Goal: Task Accomplishment & Management: Manage account settings

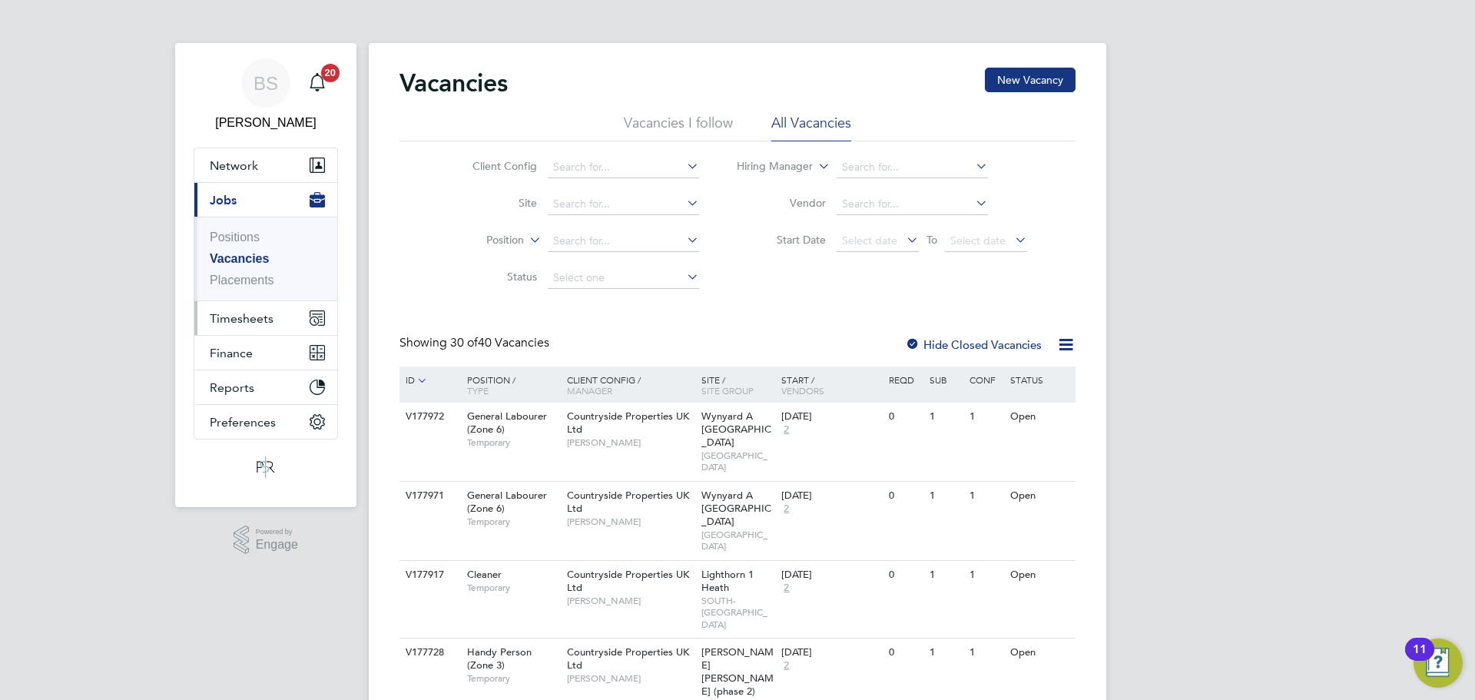
click at [252, 306] on button "Timesheets" at bounding box center [265, 318] width 143 height 34
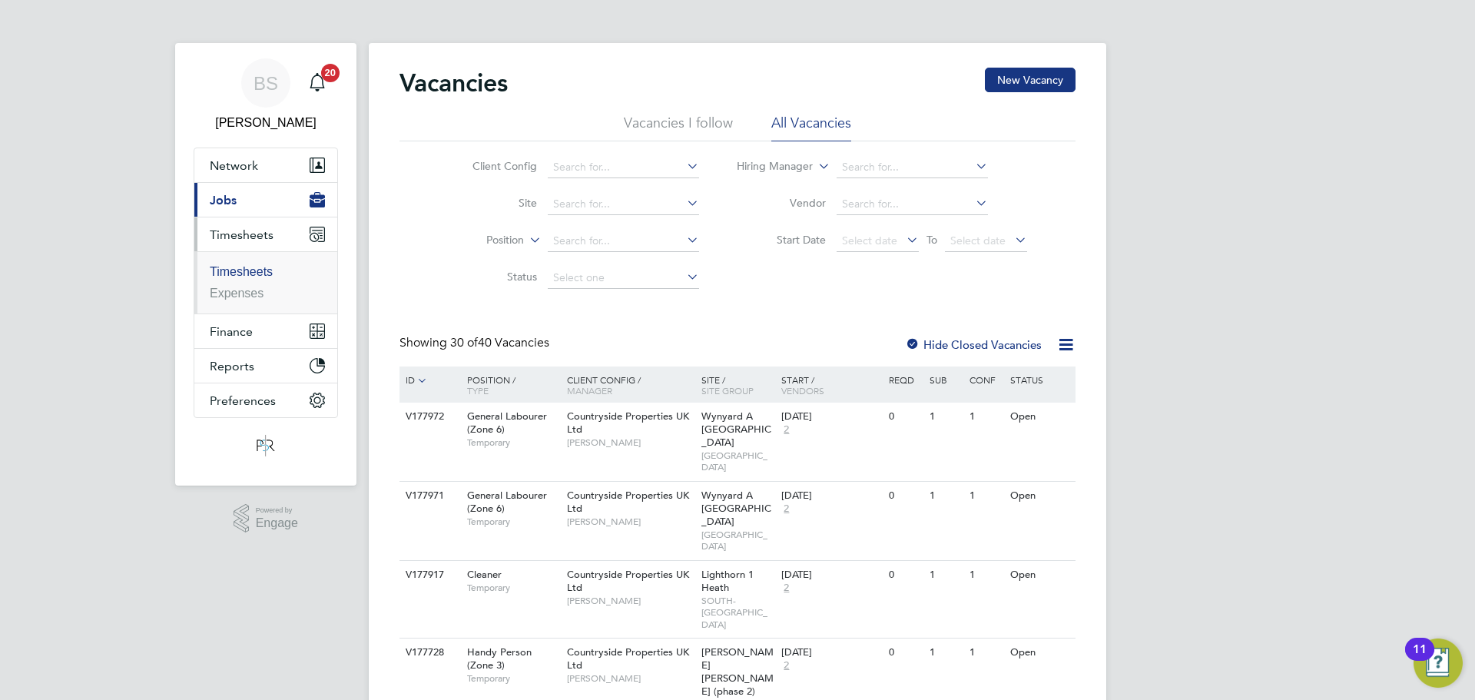
click at [258, 276] on link "Timesheets" at bounding box center [241, 271] width 63 height 13
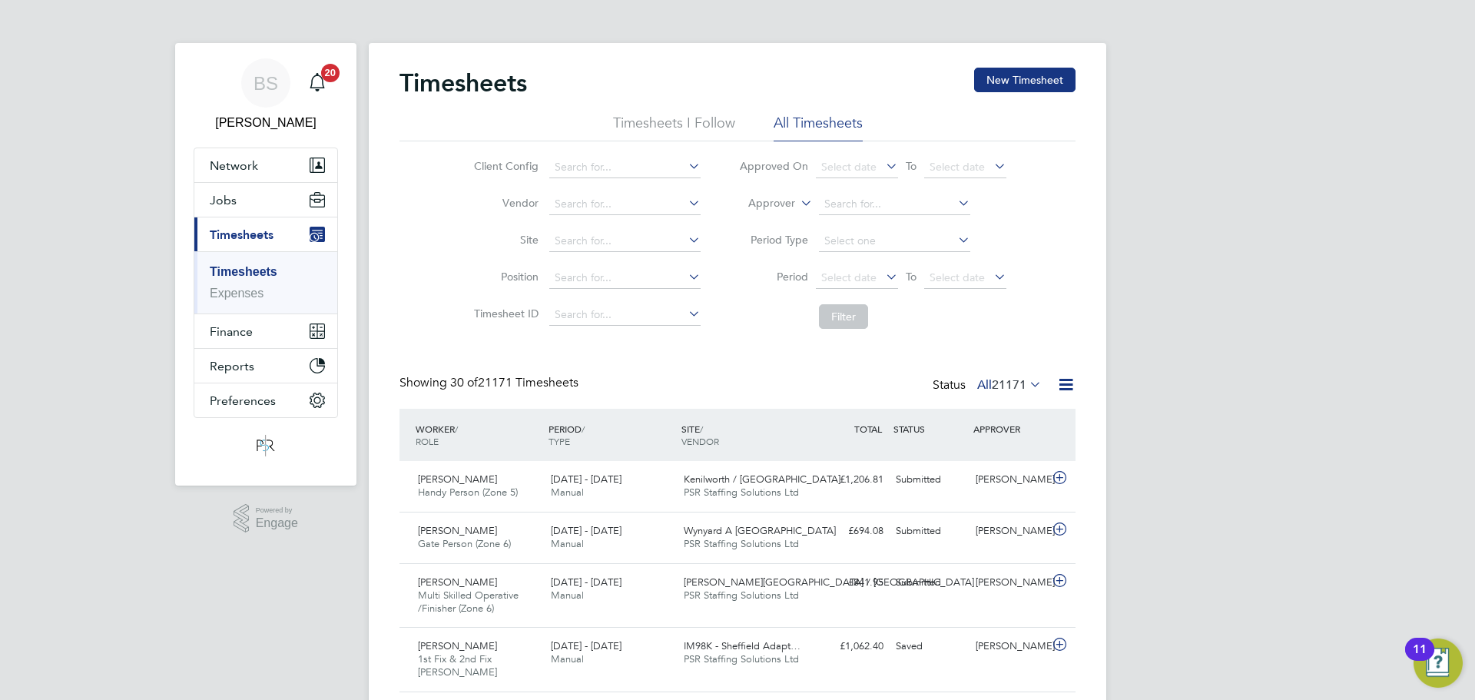
click at [783, 223] on li "Worker" at bounding box center [757, 221] width 76 height 20
click at [853, 194] on input at bounding box center [894, 205] width 151 height 22
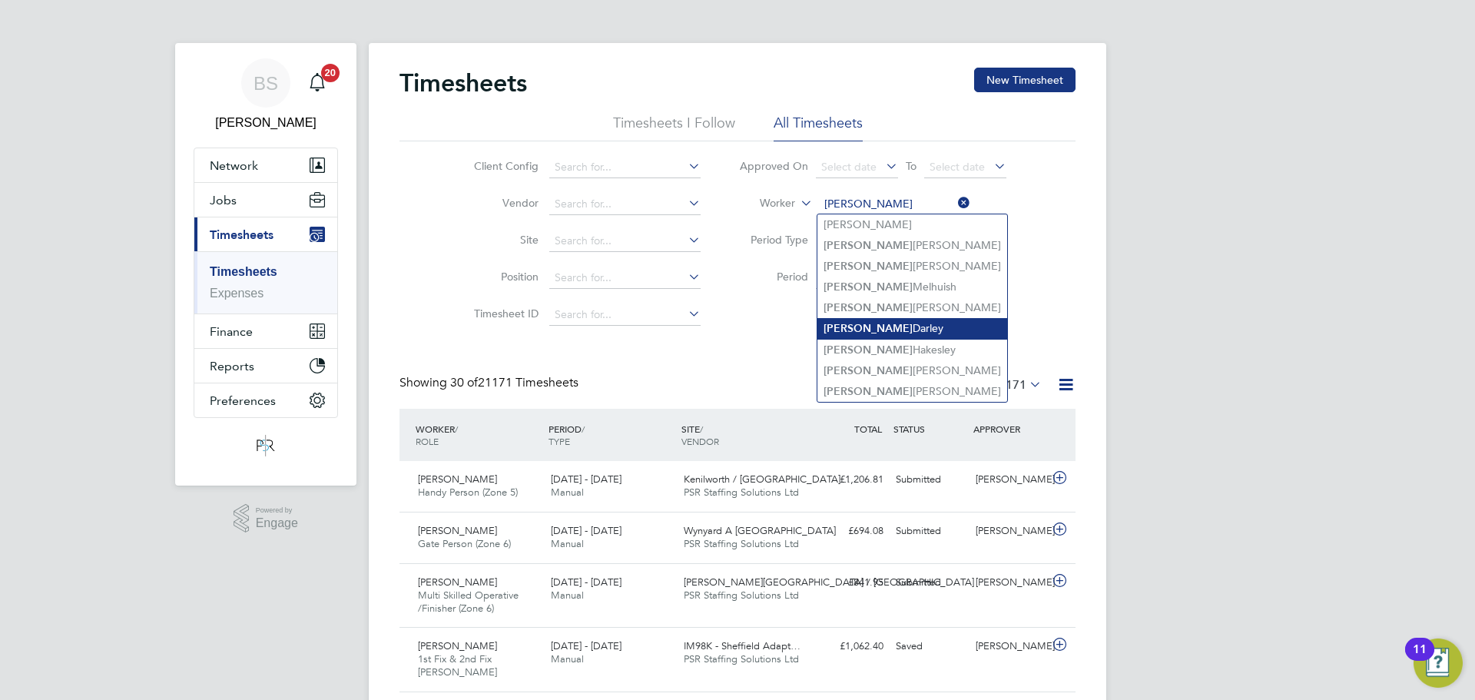
click at [892, 324] on li "[PERSON_NAME]" at bounding box center [912, 328] width 190 height 21
type input "[PERSON_NAME]"
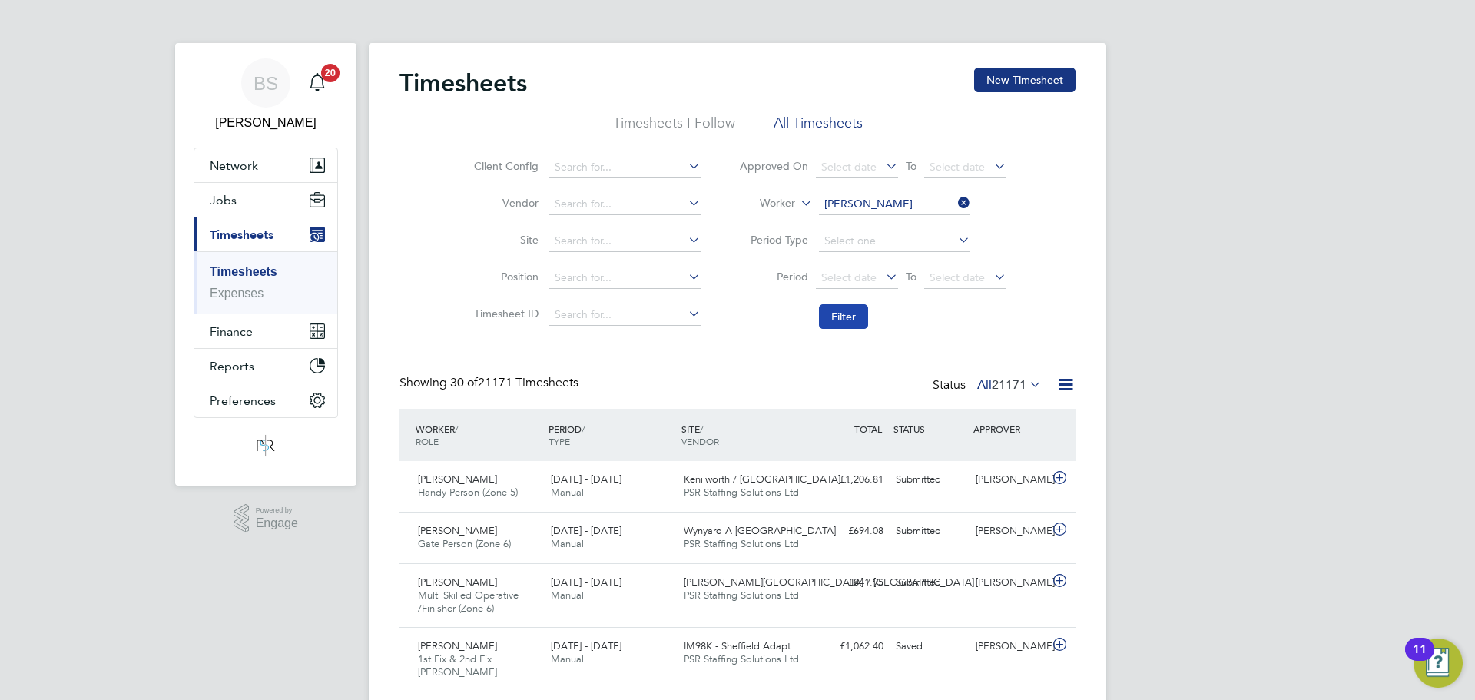
click at [842, 316] on button "Filter" at bounding box center [843, 316] width 49 height 25
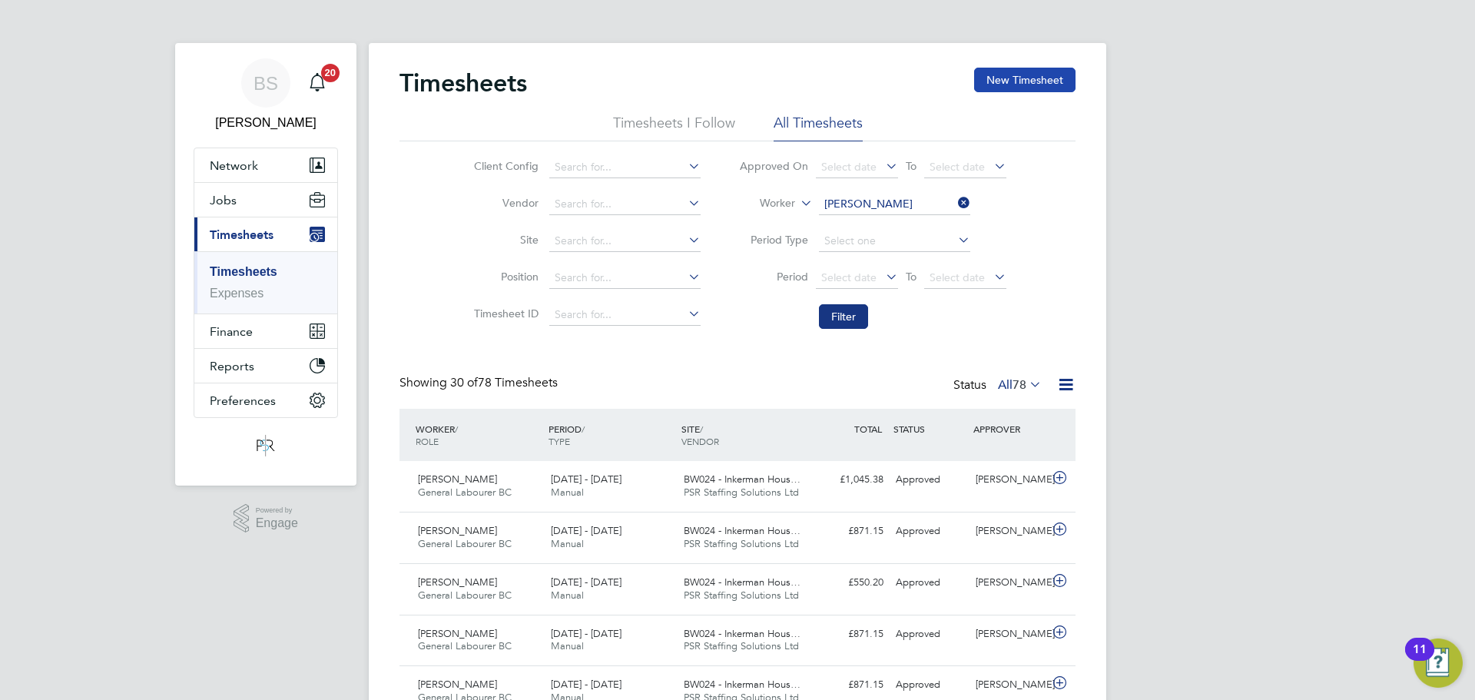
click at [1032, 84] on button "New Timesheet" at bounding box center [1024, 80] width 101 height 25
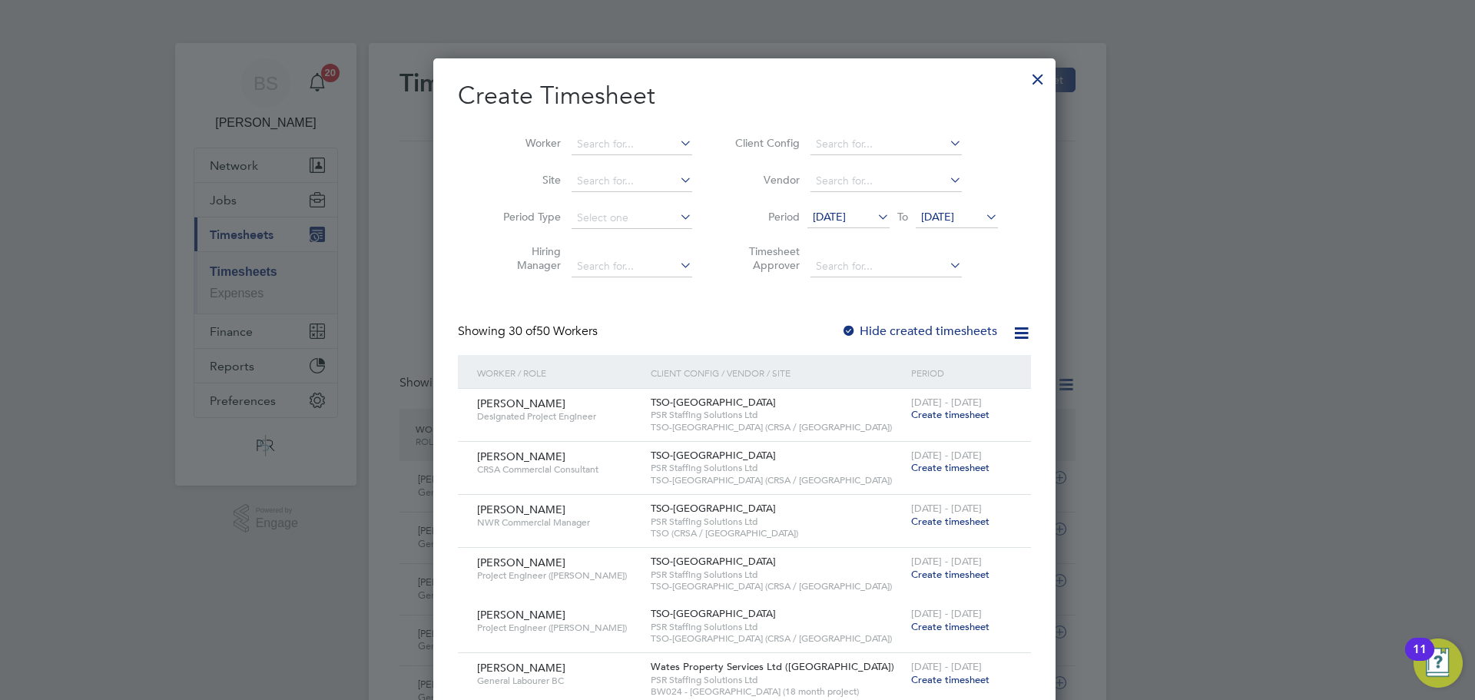
click at [614, 133] on li "Worker" at bounding box center [591, 144] width 239 height 37
click at [614, 145] on input at bounding box center [631, 145] width 121 height 22
click at [611, 154] on li "[PERSON_NAME] ey" at bounding box center [665, 164] width 205 height 21
type input "[PERSON_NAME]"
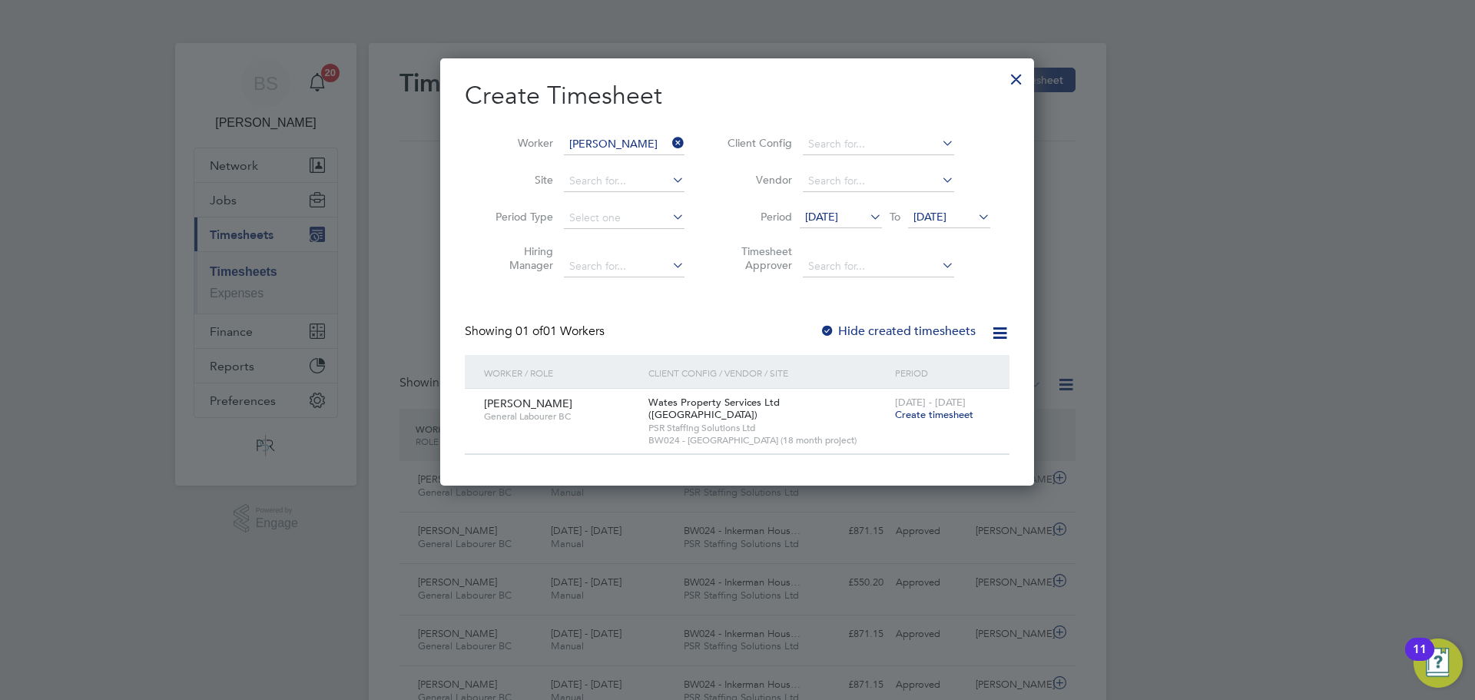
click at [912, 410] on span "Create timesheet" at bounding box center [934, 414] width 78 height 13
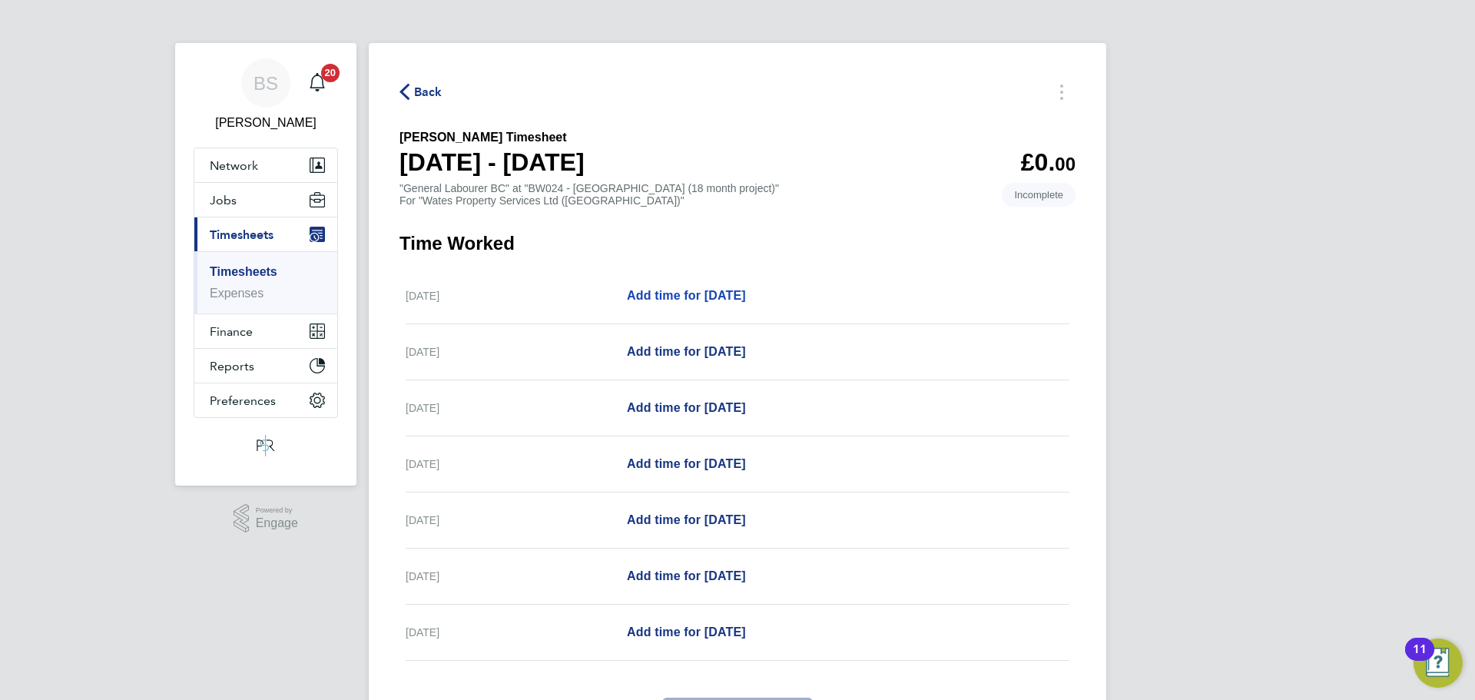
click at [710, 294] on span "Add time for [DATE]" at bounding box center [686, 295] width 119 height 13
select select "30"
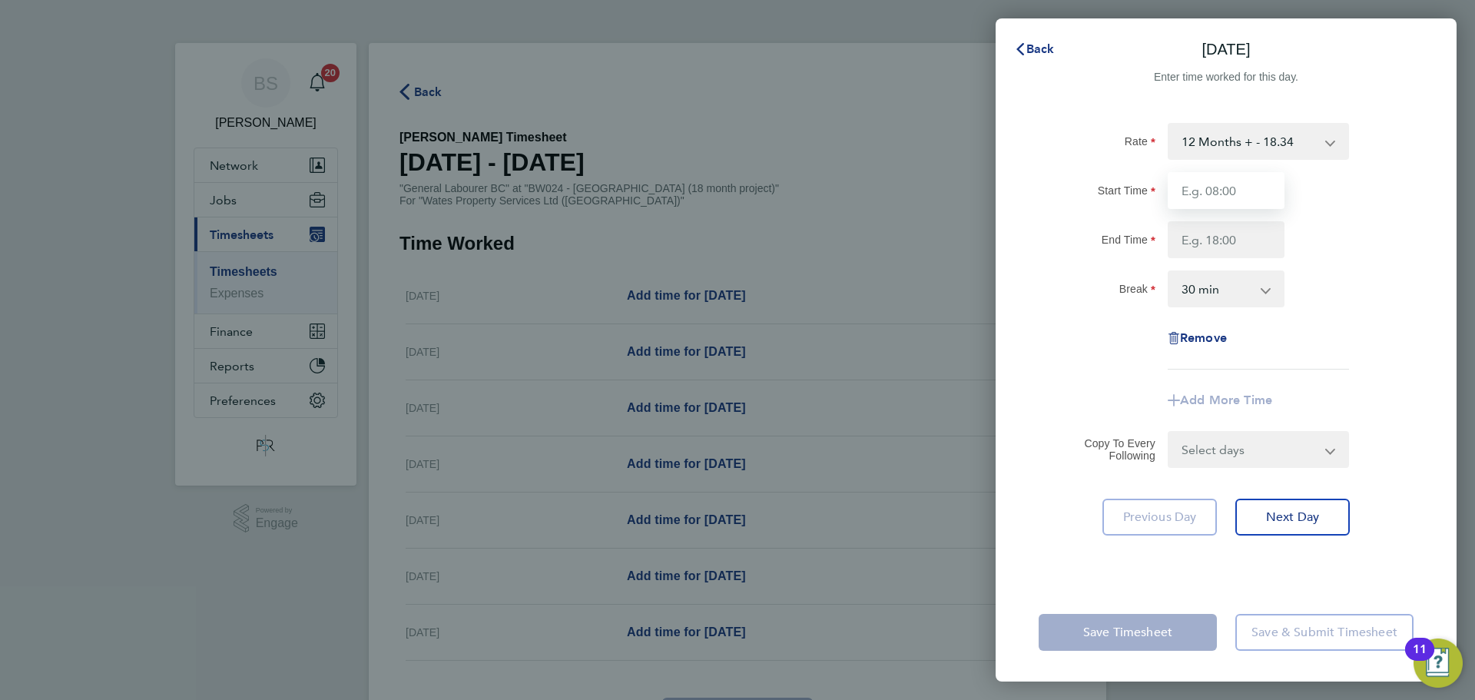
click at [1269, 204] on input "Start Time" at bounding box center [1225, 190] width 117 height 37
type input "07:30"
click at [1255, 226] on input "End Time" at bounding box center [1225, 239] width 117 height 37
type input "17:00"
click at [1229, 396] on app-timesheet-line-form-group "Rate 12 Months + - 18.34 Start Time 07:30 End Time 17:00 Break 0 min 15 min 30 …" at bounding box center [1225, 271] width 375 height 296
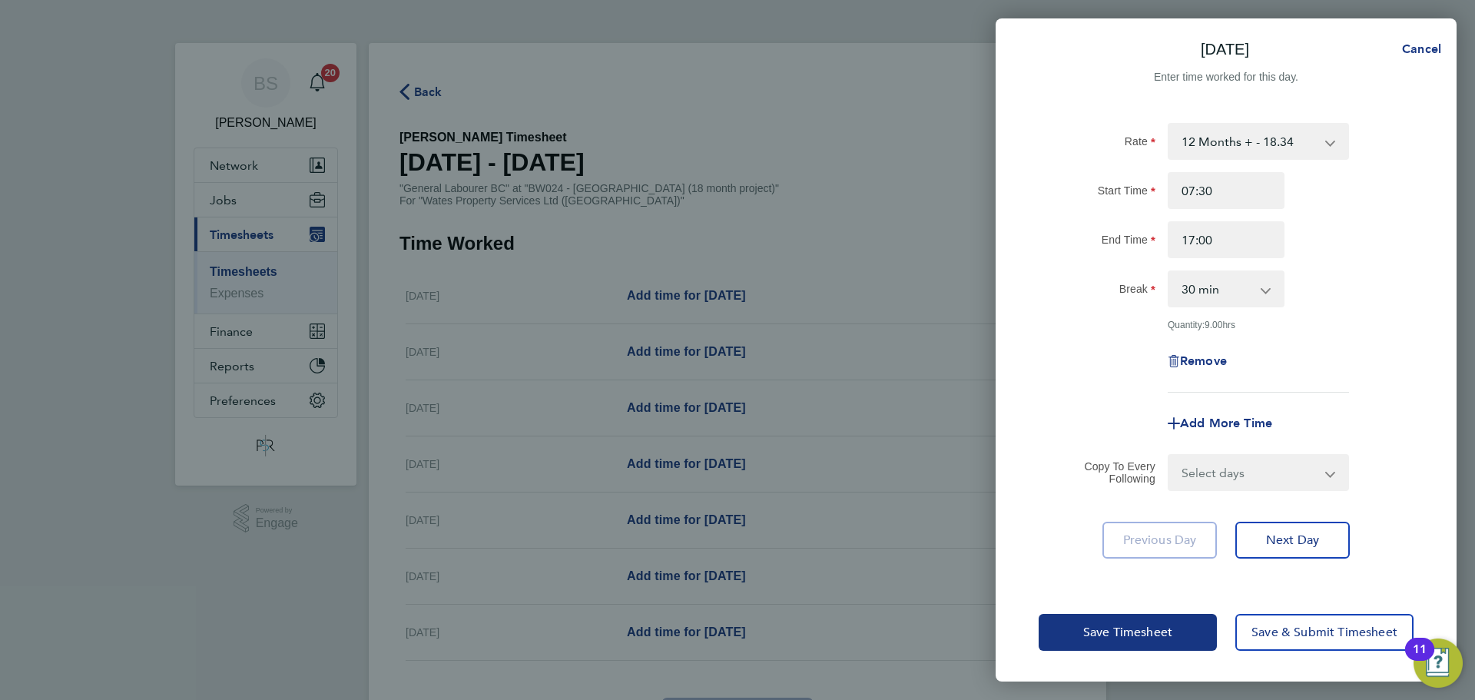
click at [1166, 543] on app-form-button "Previous Day" at bounding box center [1164, 539] width 124 height 37
click at [1208, 489] on select "Select days Day Weekday (Mon-Fri) [DATE] [DATE] [DATE] [DATE] [DATE] [DATE]" at bounding box center [1249, 472] width 161 height 34
select select "DAY"
click at [1169, 456] on select "Select days Day Weekday (Mon-Fri) [DATE] [DATE] [DATE] [DATE] [DATE] [DATE]" at bounding box center [1249, 472] width 161 height 34
select select "[DATE]"
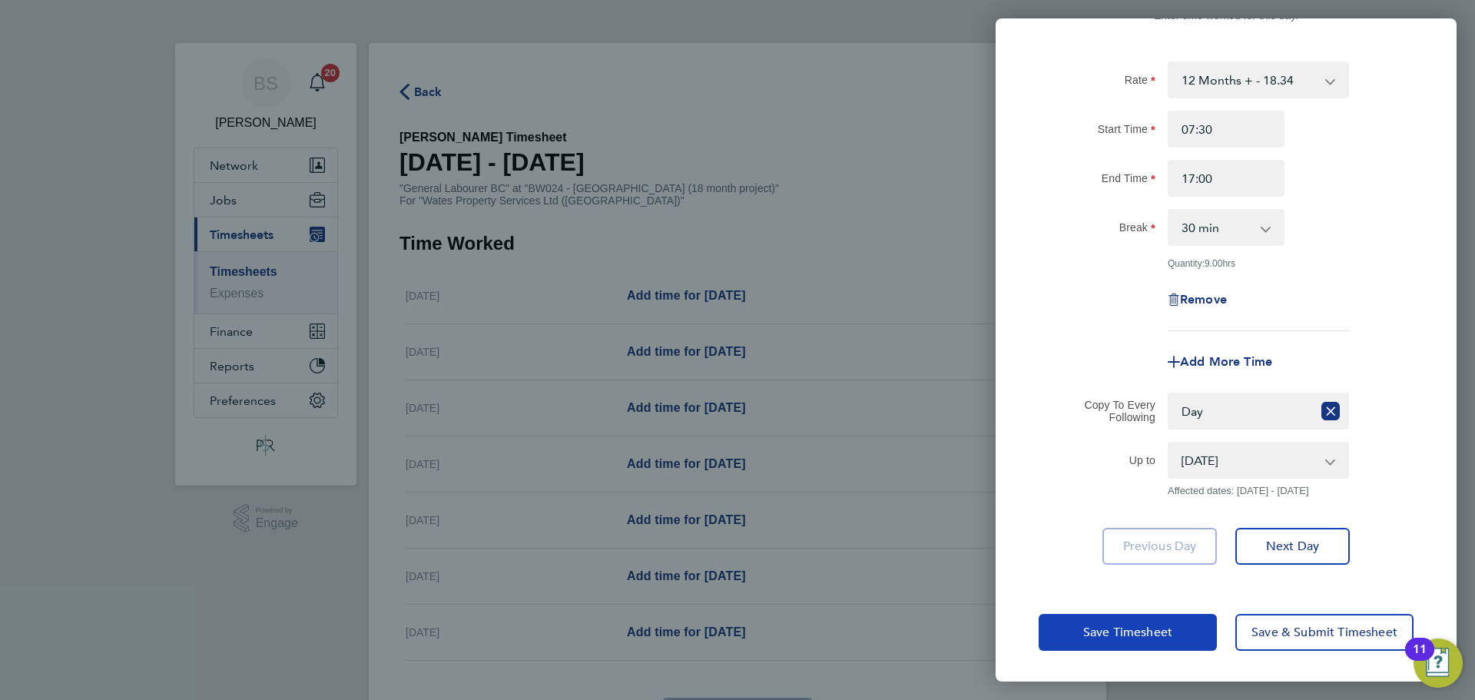
click at [1160, 632] on span "Save Timesheet" at bounding box center [1127, 631] width 89 height 15
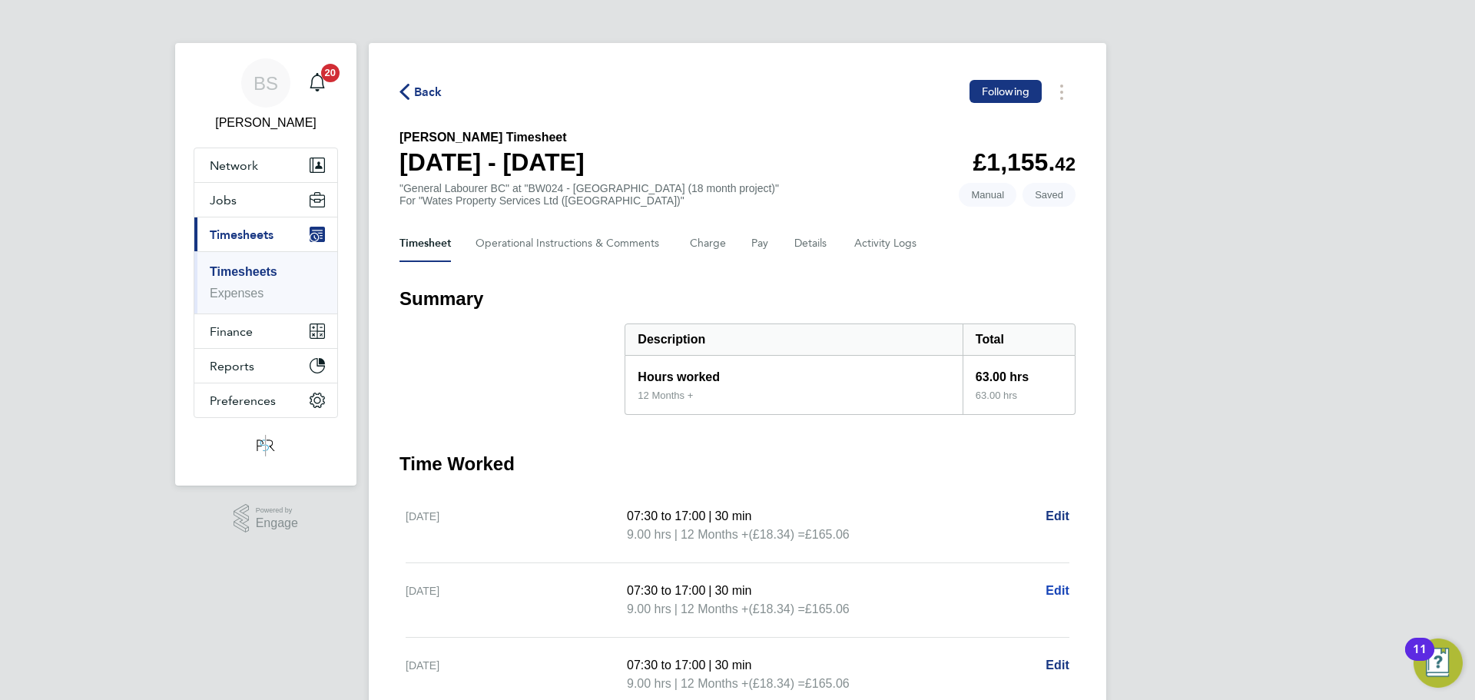
click at [1050, 594] on span "Edit" at bounding box center [1057, 590] width 24 height 13
select select "30"
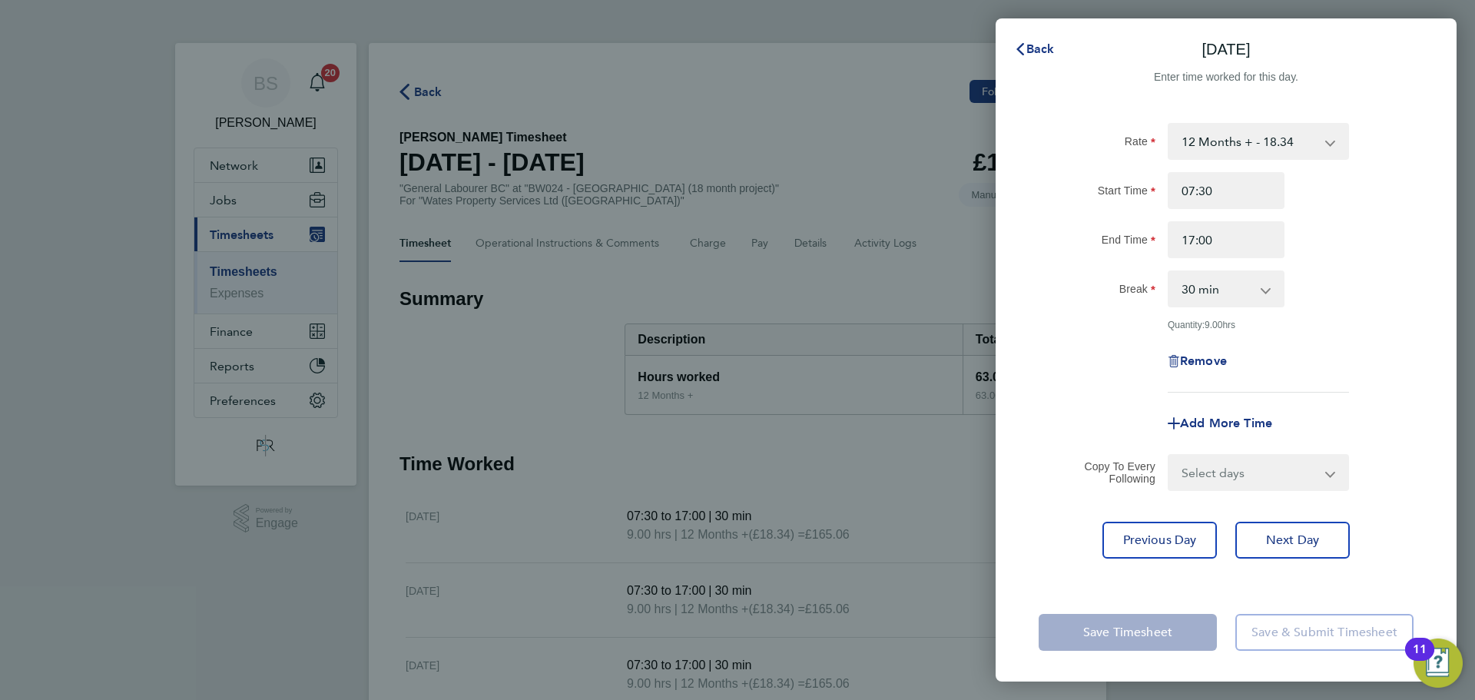
click at [1189, 372] on div "Remove" at bounding box center [1225, 361] width 129 height 37
click at [1189, 366] on span "Remove" at bounding box center [1203, 360] width 47 height 15
select select "null"
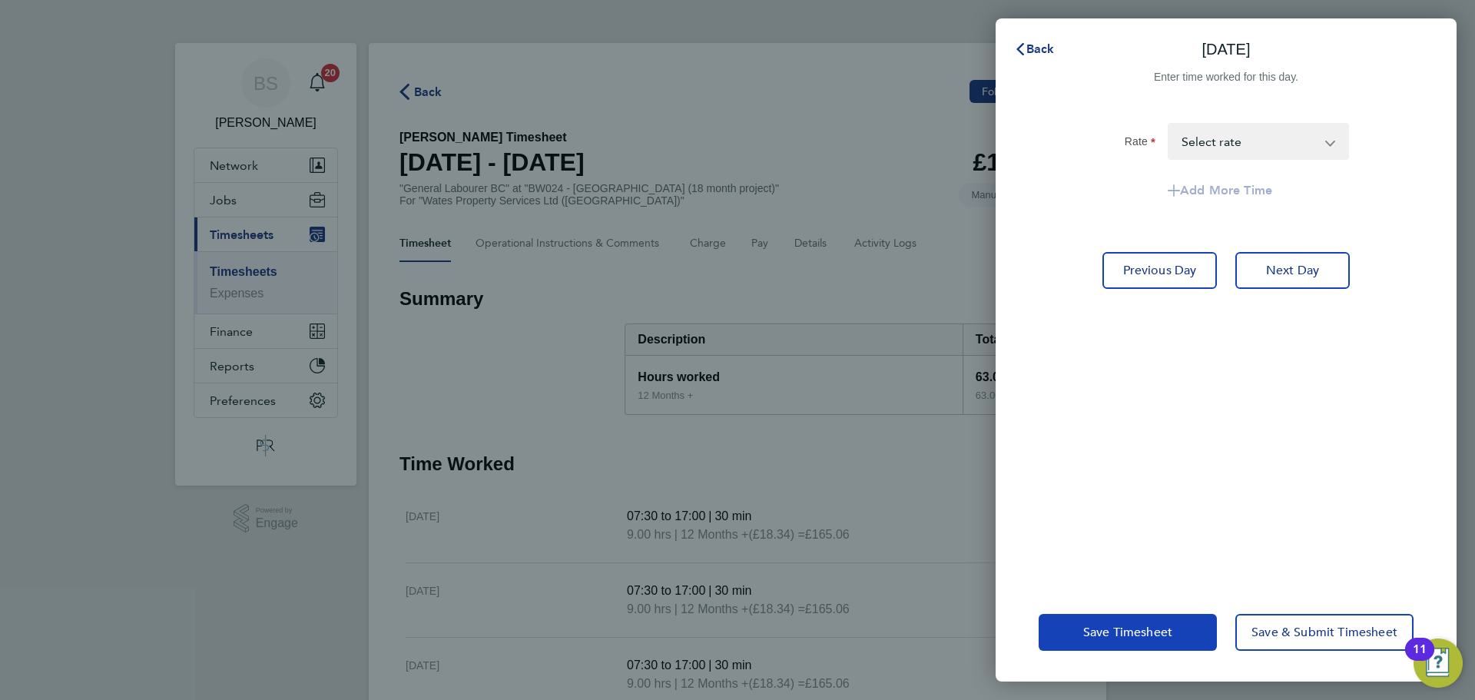
click at [1120, 641] on button "Save Timesheet" at bounding box center [1127, 632] width 178 height 37
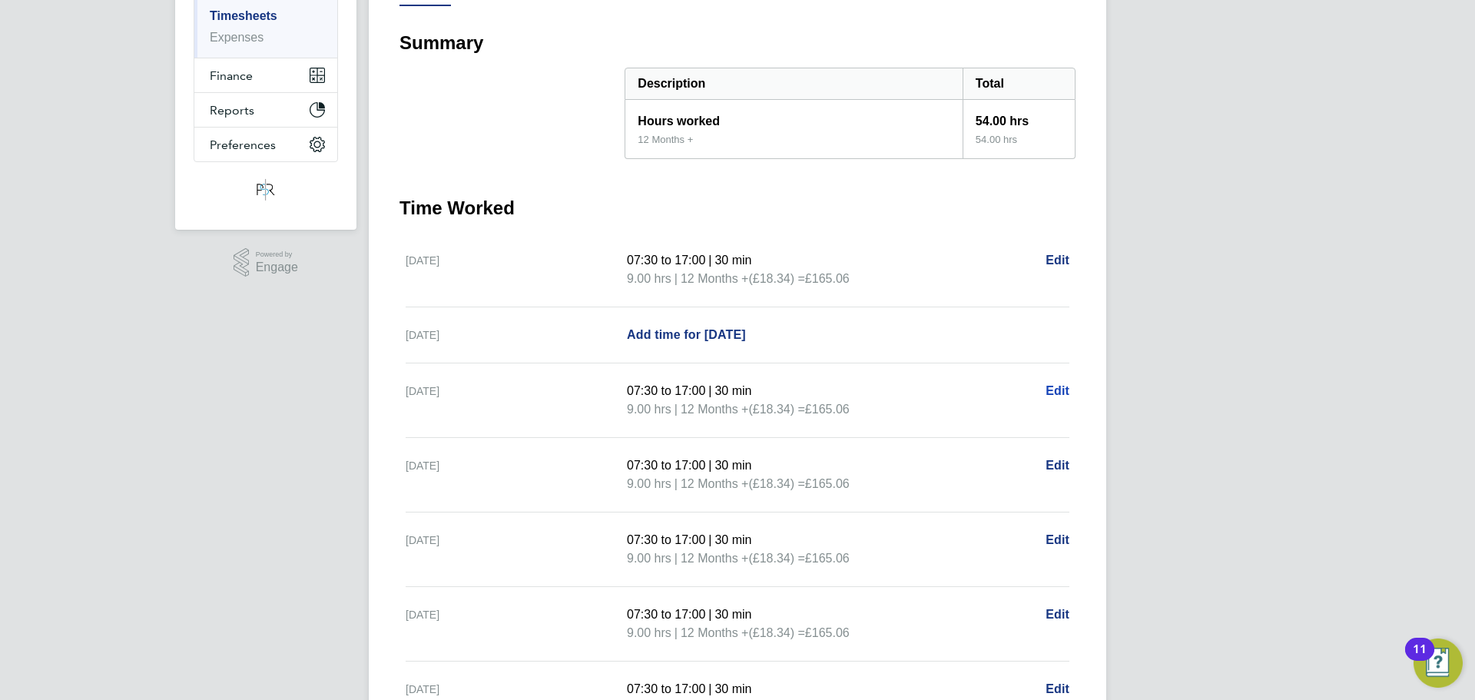
click at [1054, 393] on span "Edit" at bounding box center [1057, 390] width 24 height 13
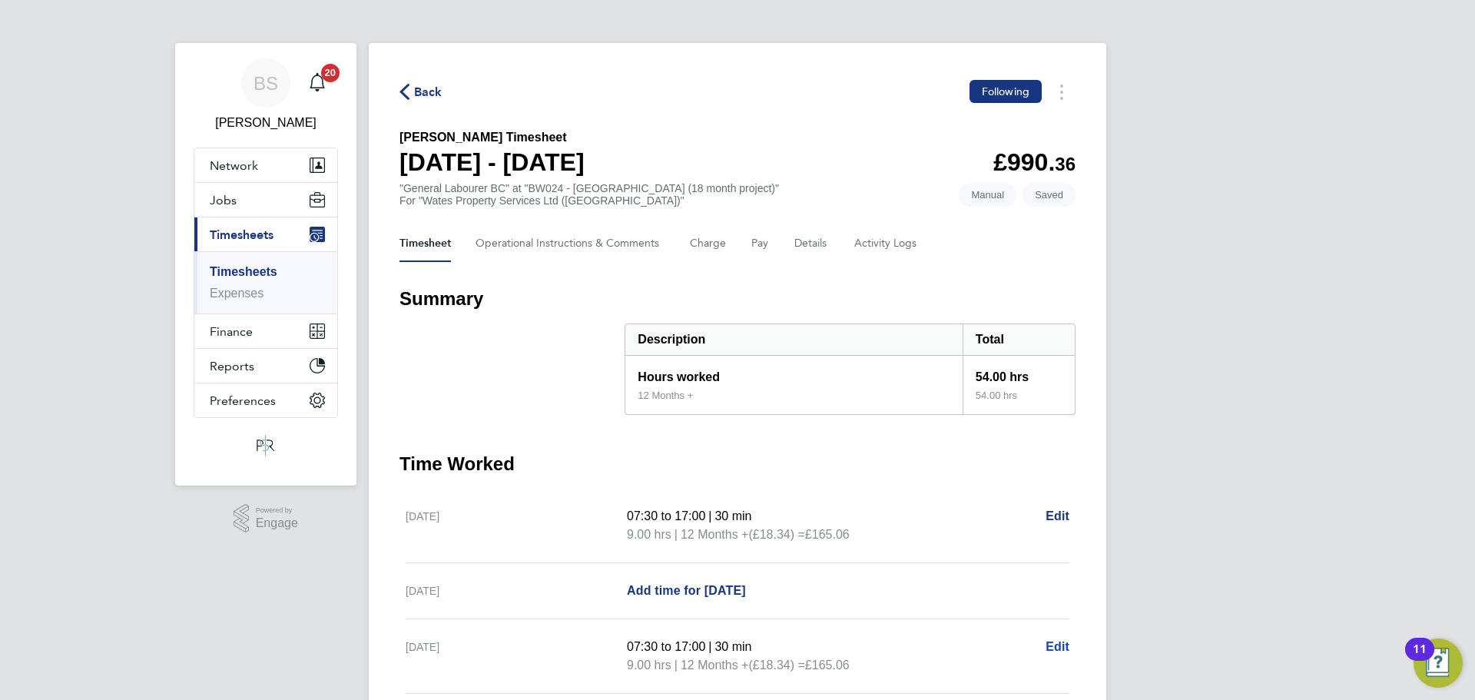
select select "30"
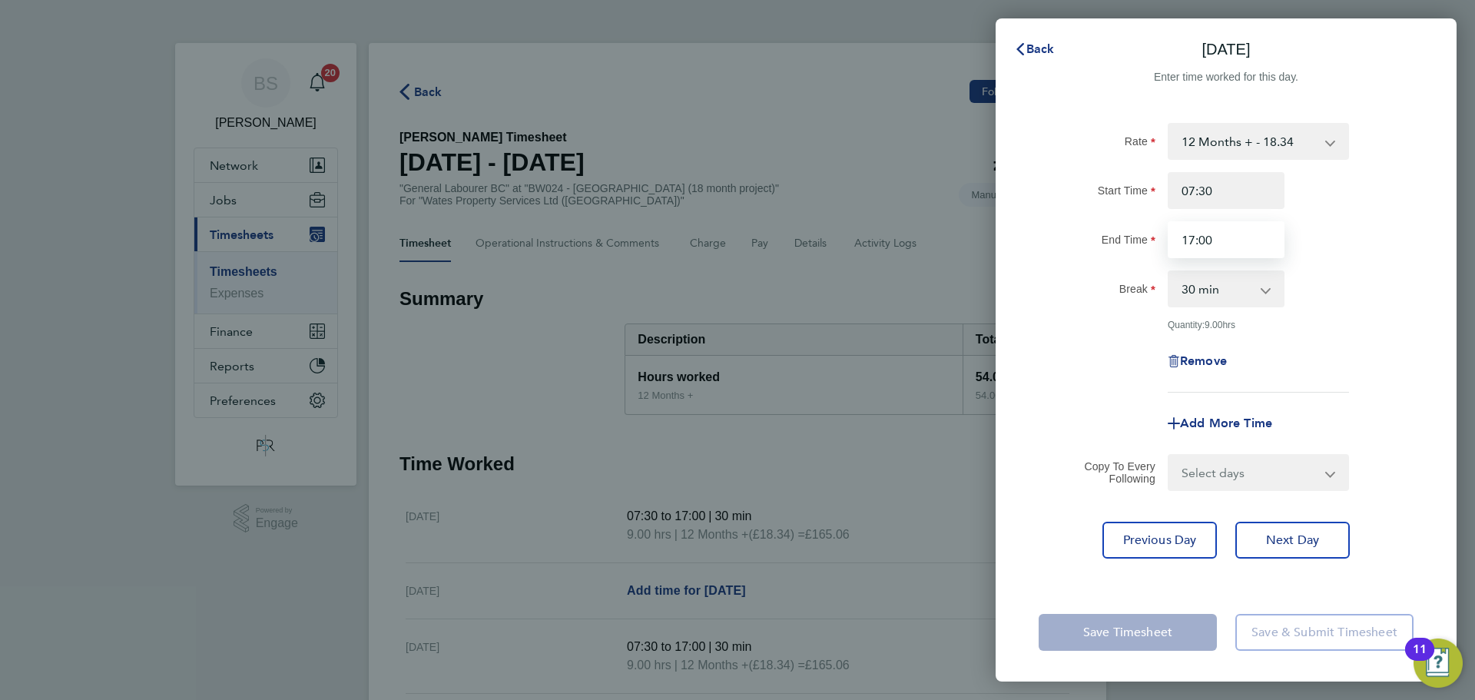
click at [1233, 234] on input "17:00" at bounding box center [1225, 239] width 117 height 37
click at [1203, 242] on input "17:00" at bounding box center [1225, 239] width 117 height 37
type input "17:30"
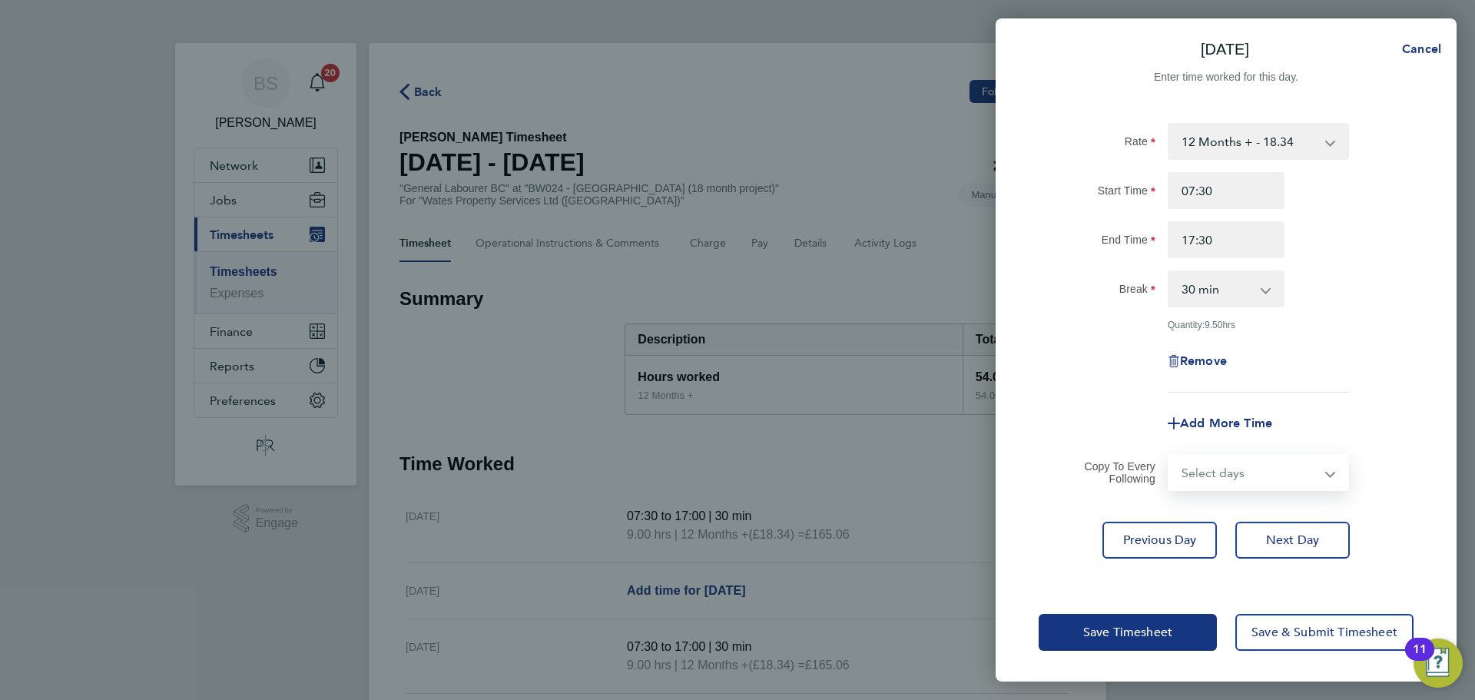
click at [1221, 459] on select "Select days Day [DATE] [DATE] [DATE] [DATE]" at bounding box center [1249, 472] width 161 height 34
select select "DAY"
click at [1169, 456] on select "Select days Day [DATE] [DATE] [DATE] [DATE]" at bounding box center [1249, 472] width 161 height 34
select select "[DATE]"
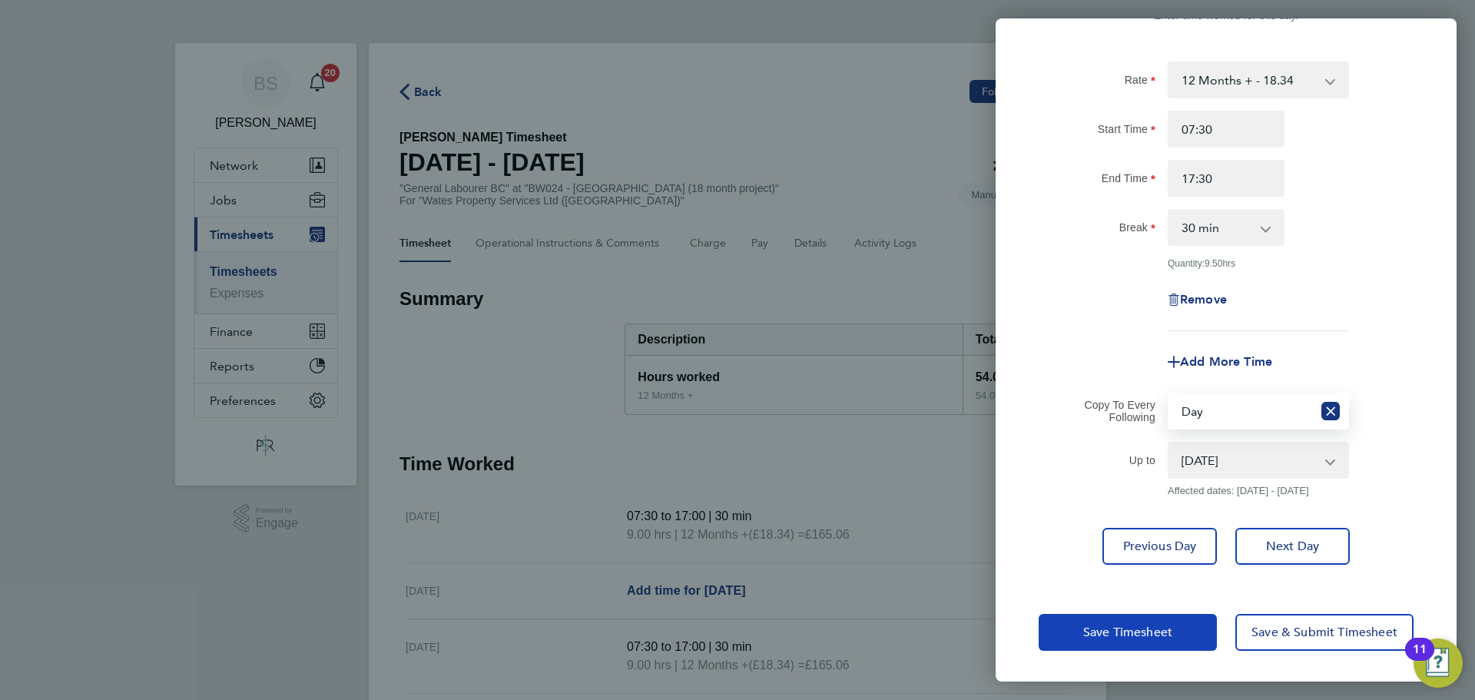
click at [1154, 635] on span "Save Timesheet" at bounding box center [1127, 631] width 89 height 15
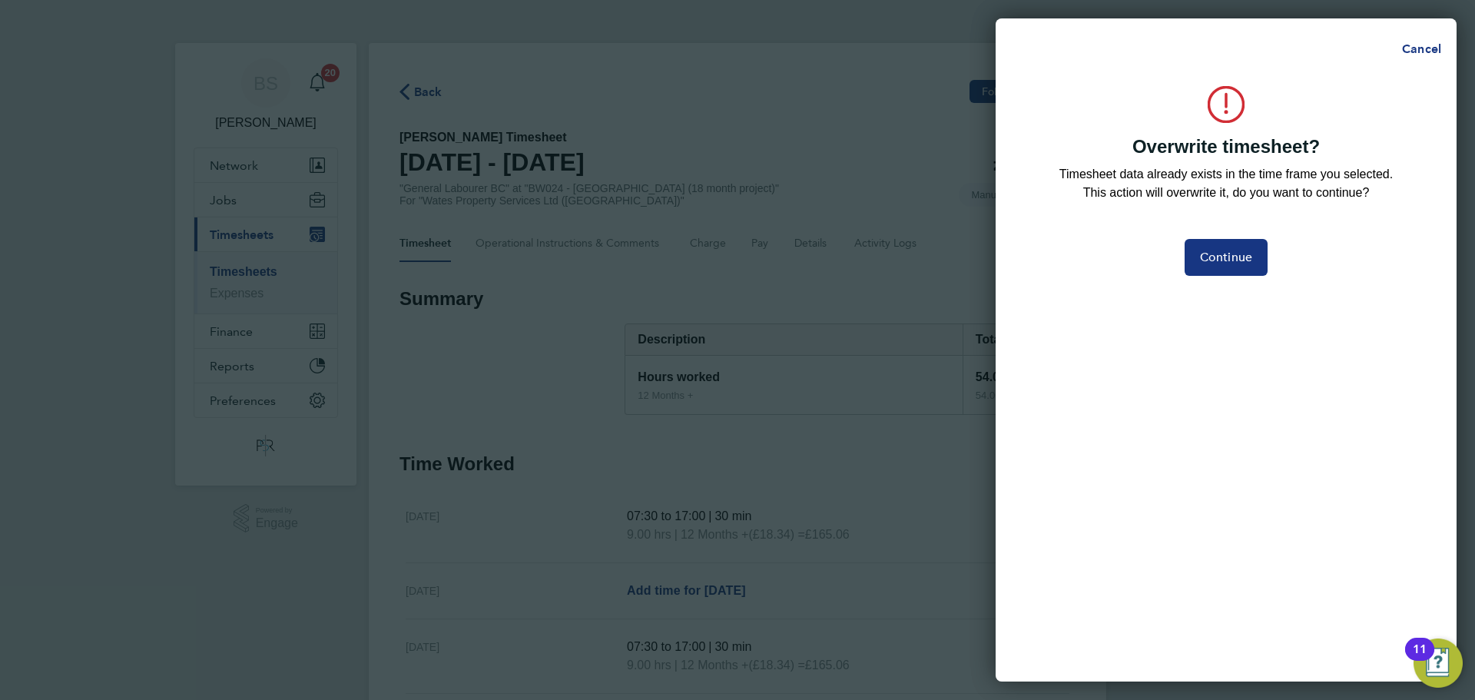
click at [1235, 231] on div "Overwrite timesheet? Timesheet data already exists in the time frame you select…" at bounding box center [1225, 375] width 461 height 614
click at [1220, 261] on span "Continue" at bounding box center [1226, 257] width 52 height 15
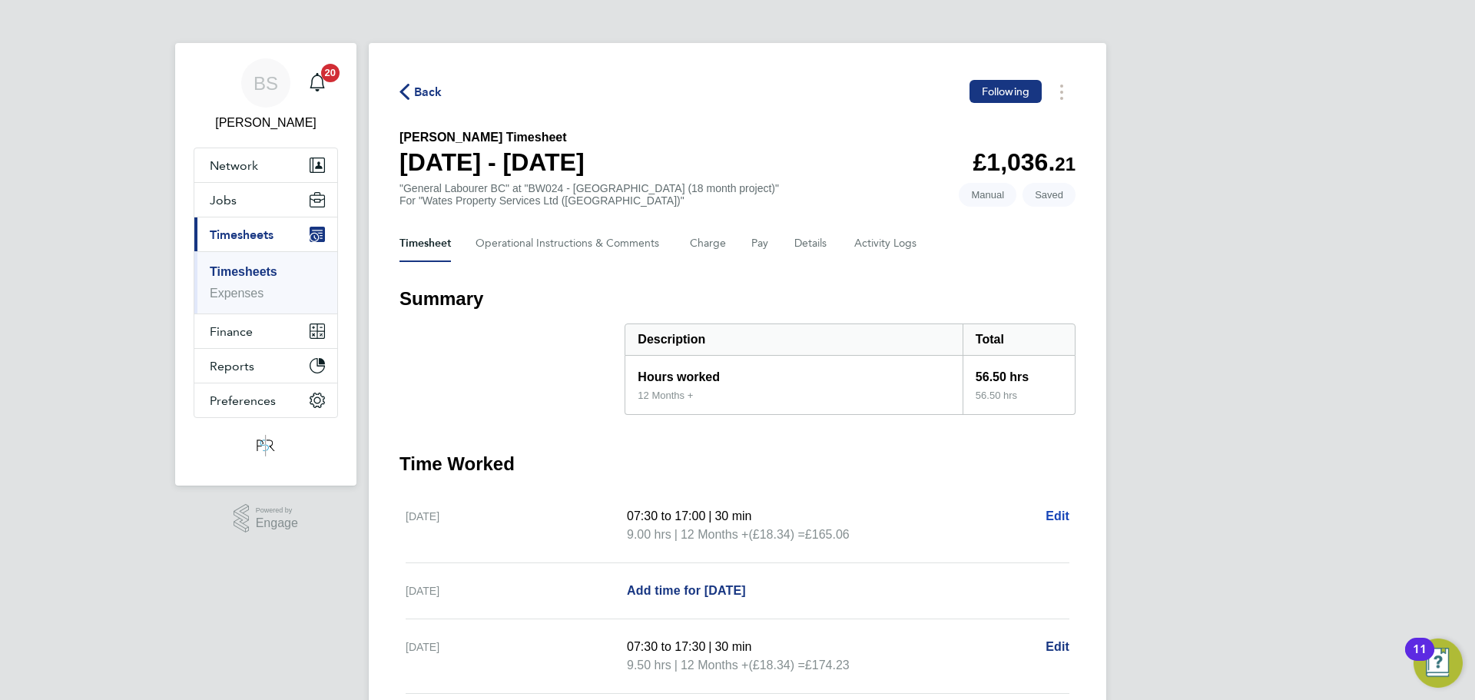
click at [1046, 512] on span "Edit" at bounding box center [1057, 515] width 24 height 13
select select "30"
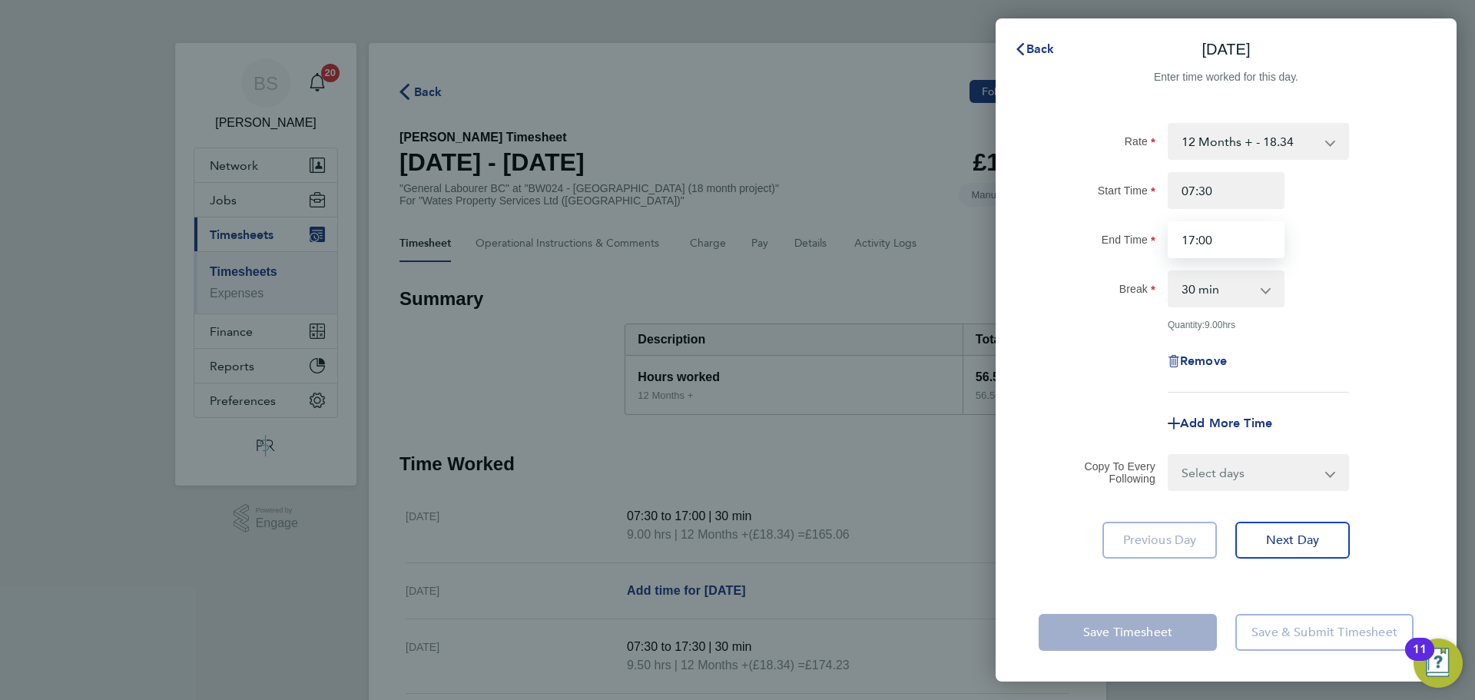
click at [1204, 239] on input "17:00" at bounding box center [1225, 239] width 117 height 37
type input "17:30"
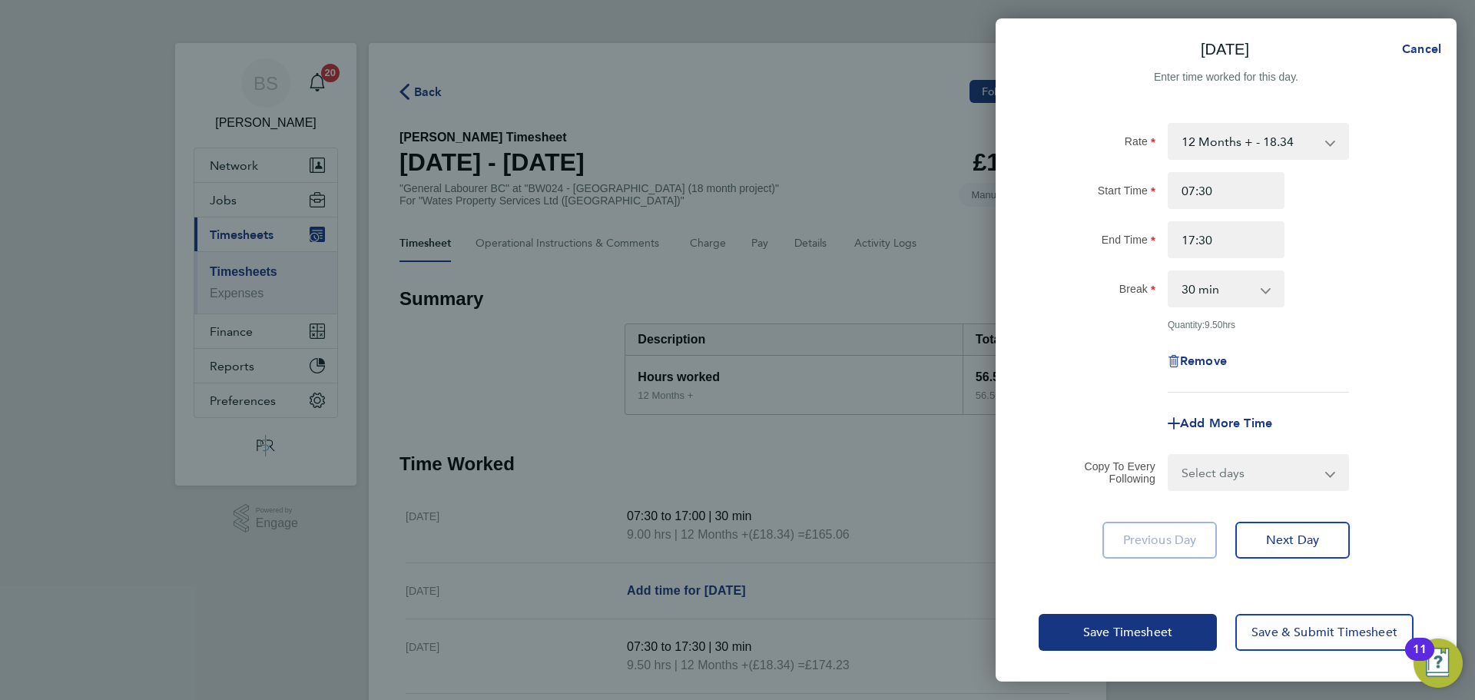
click at [1092, 611] on div "Save Timesheet Save & Submit Timesheet" at bounding box center [1225, 632] width 461 height 98
click at [1077, 634] on button "Save Timesheet" at bounding box center [1127, 632] width 178 height 37
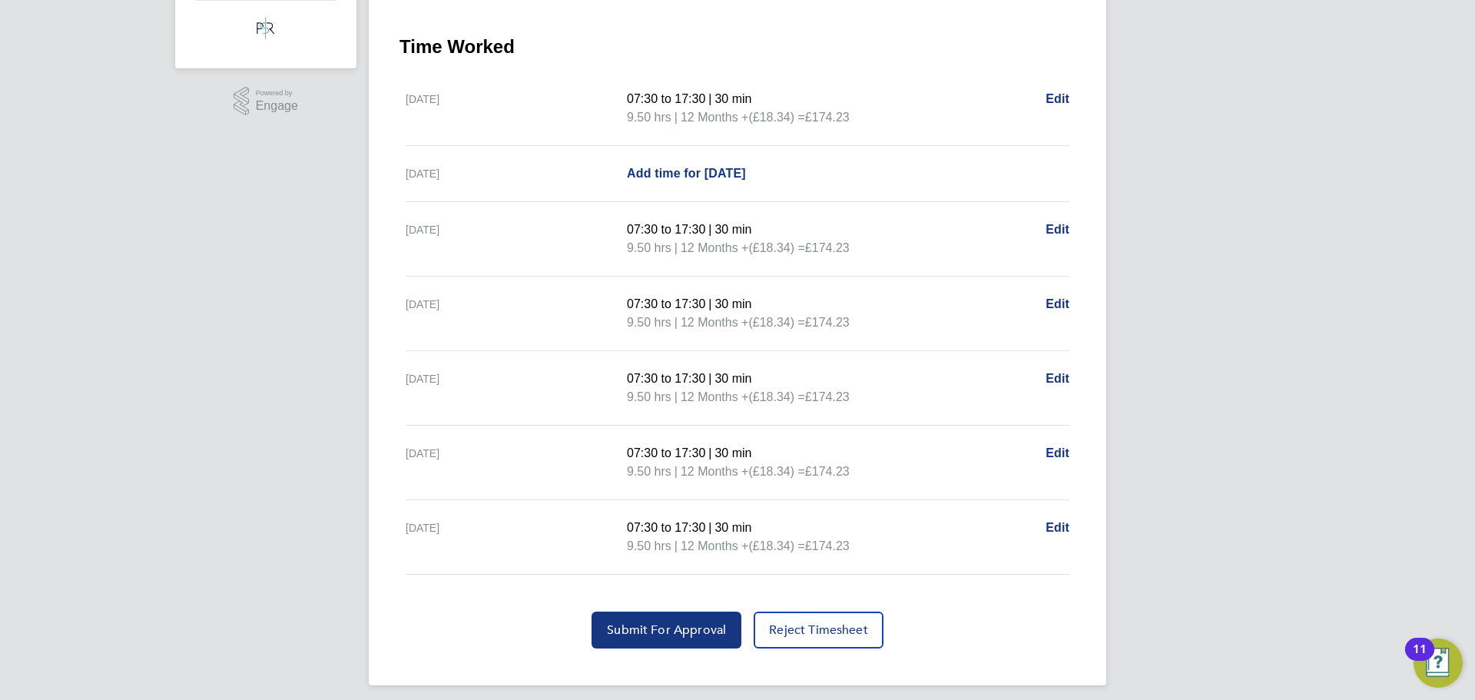
scroll to position [429, 0]
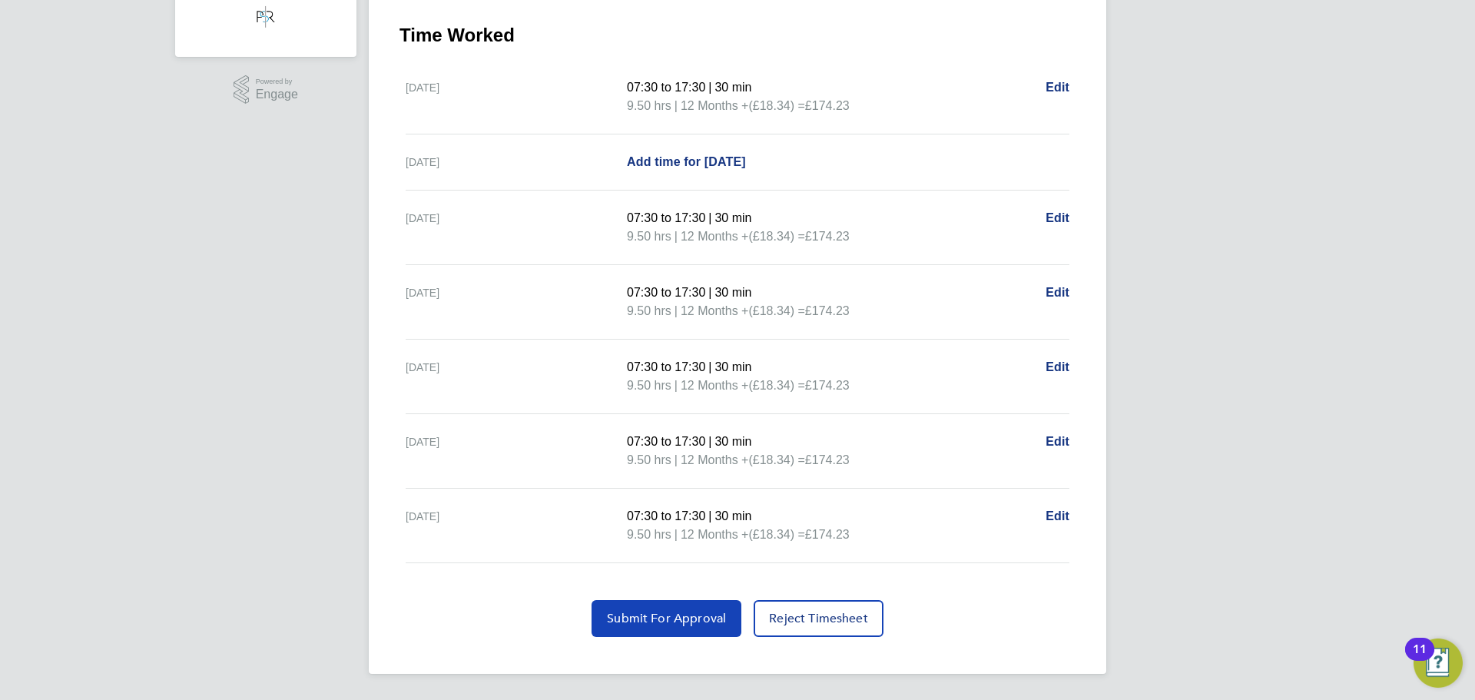
click at [690, 619] on span "Submit For Approval" at bounding box center [666, 618] width 119 height 15
